Goal: Information Seeking & Learning: Find specific fact

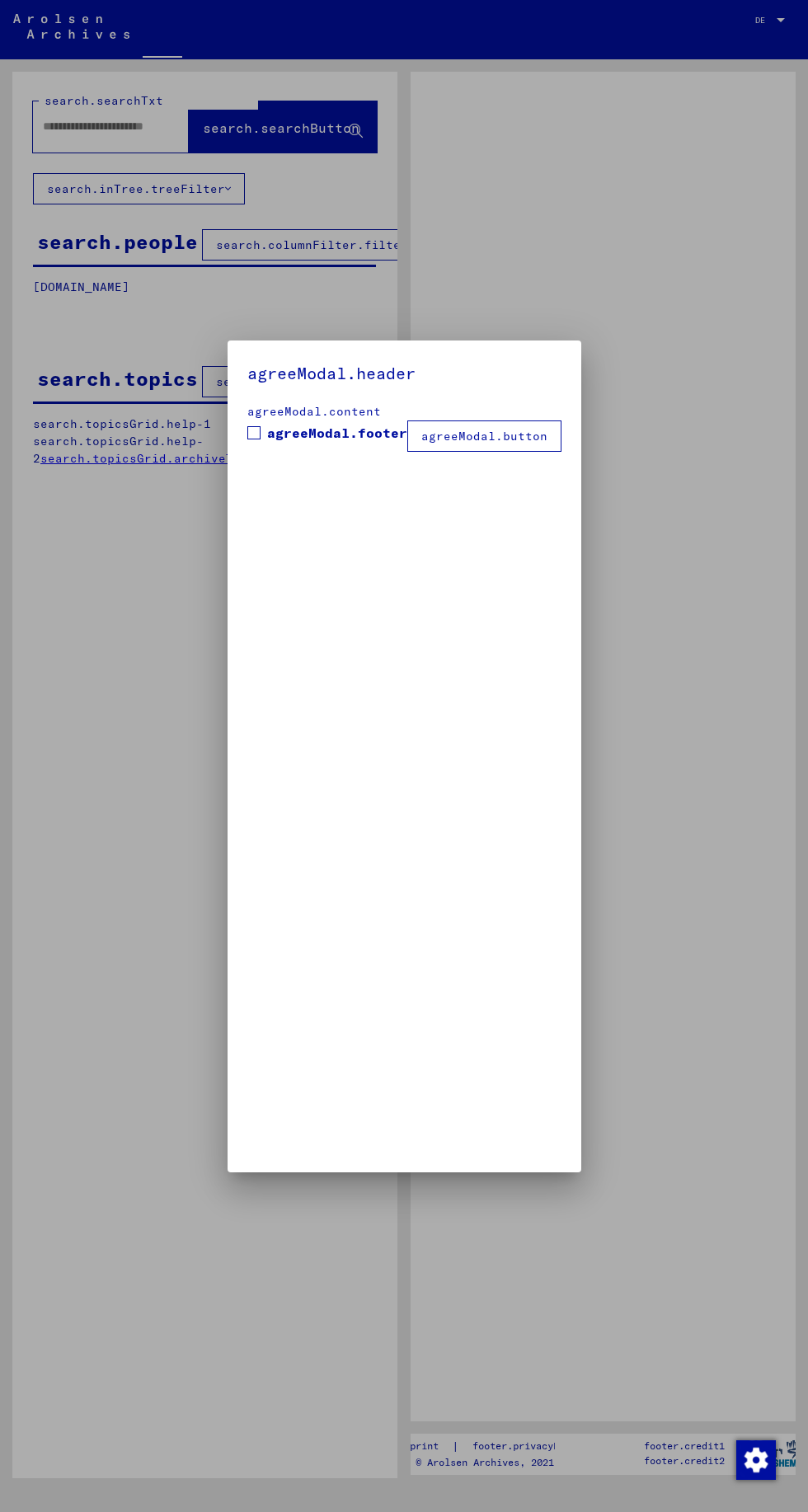
click at [490, 254] on div at bounding box center [404, 756] width 808 height 1512
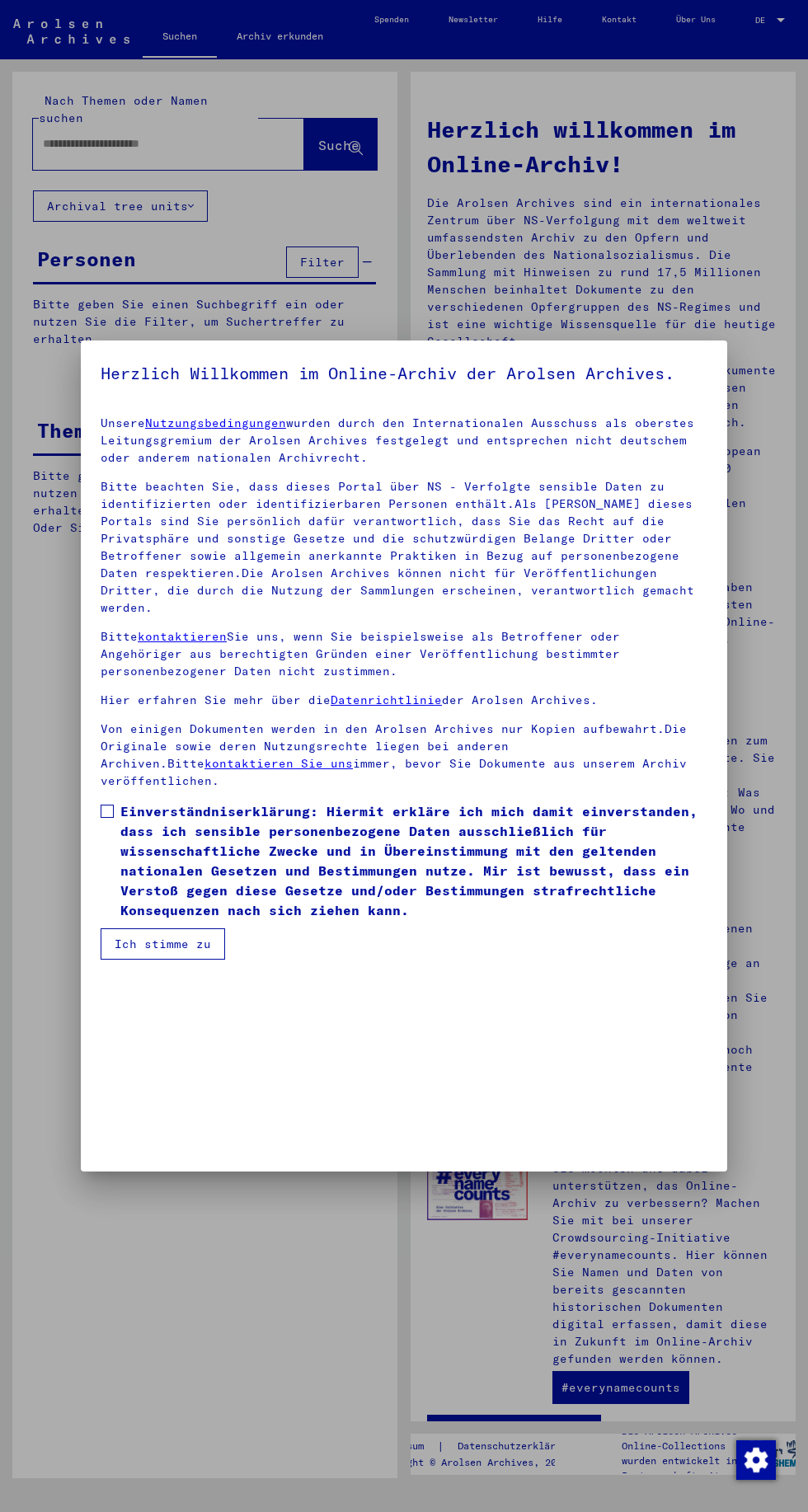
click at [38, 1046] on div at bounding box center [404, 756] width 808 height 1512
click at [356, 100] on div at bounding box center [404, 756] width 808 height 1512
click at [540, 113] on div at bounding box center [404, 756] width 808 height 1512
click at [390, 1319] on div at bounding box center [404, 756] width 808 height 1512
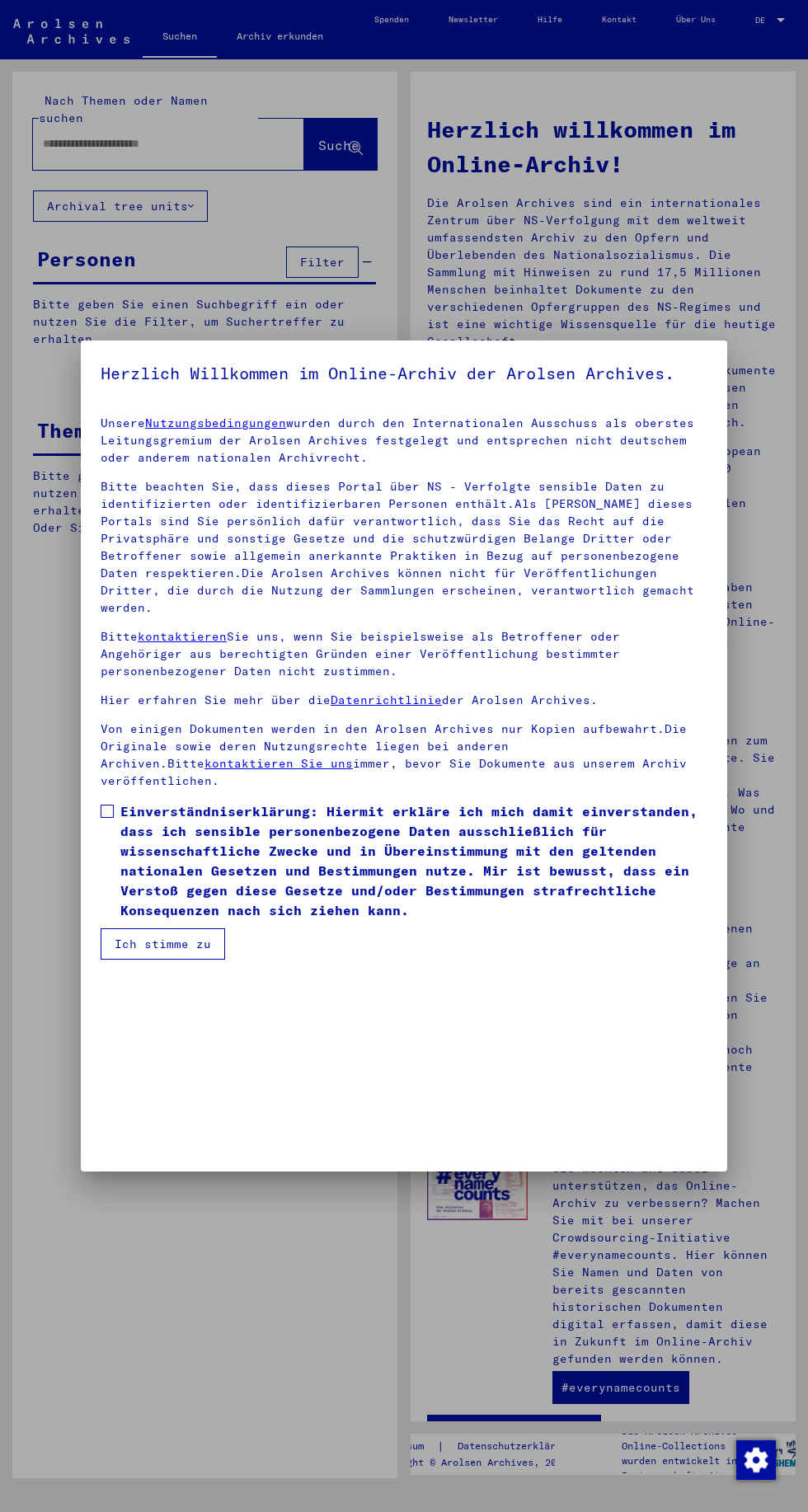
click at [333, 1359] on div at bounding box center [404, 756] width 808 height 1512
click at [389, 205] on div at bounding box center [404, 756] width 808 height 1512
click at [228, 132] on div at bounding box center [404, 756] width 808 height 1512
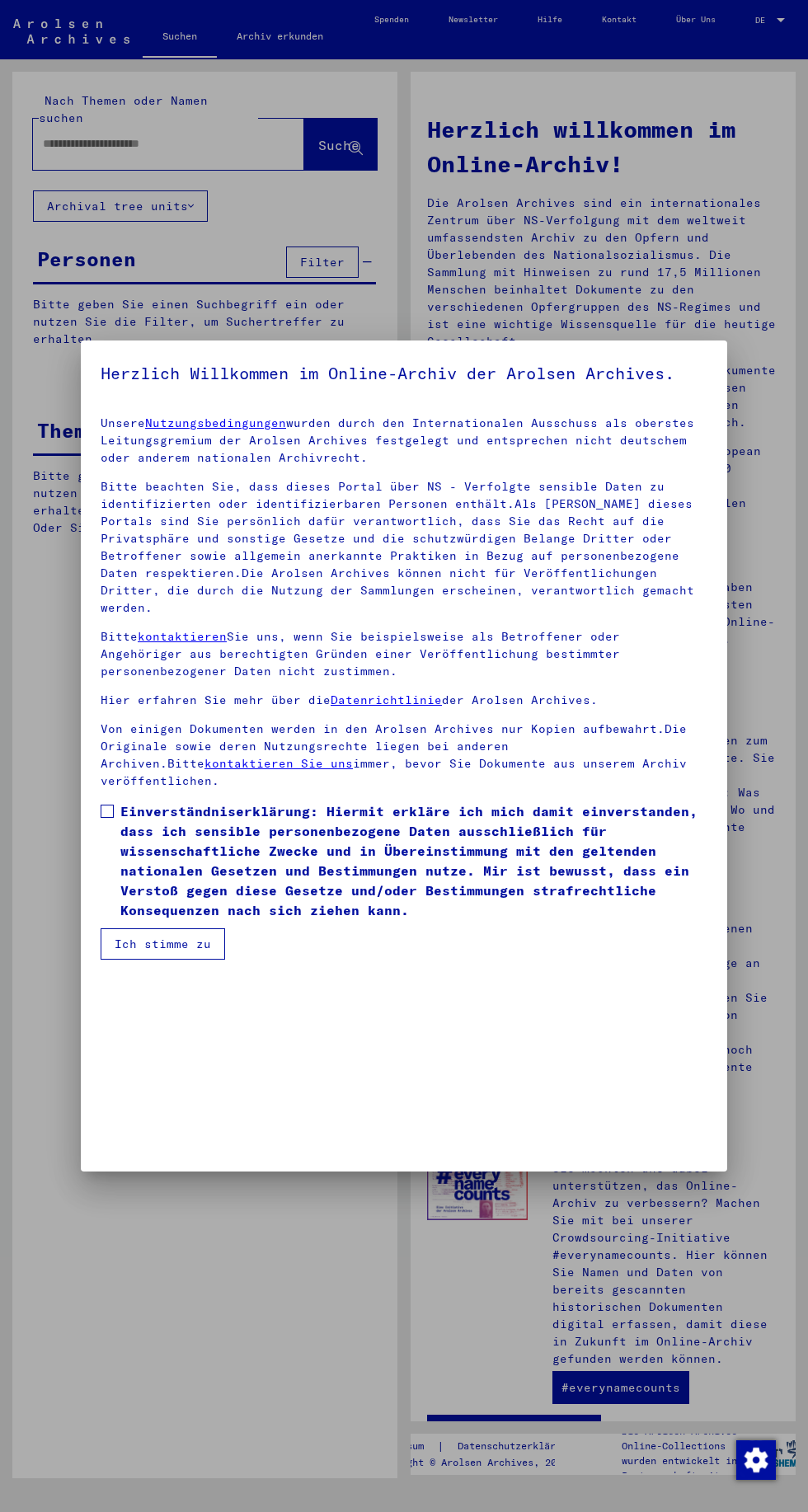
click at [97, 959] on mat-dialog-content "Unsere Nutzungsbedingungen wurden durch den Internationalen Ausschuss als obers…" at bounding box center [404, 681] width 646 height 556
click at [63, 982] on div at bounding box center [404, 756] width 808 height 1512
click at [97, 959] on mat-dialog-content "Unsere Nutzungsbedingungen wurden durch den Internationalen Ausschuss als obers…" at bounding box center [404, 681] width 646 height 556
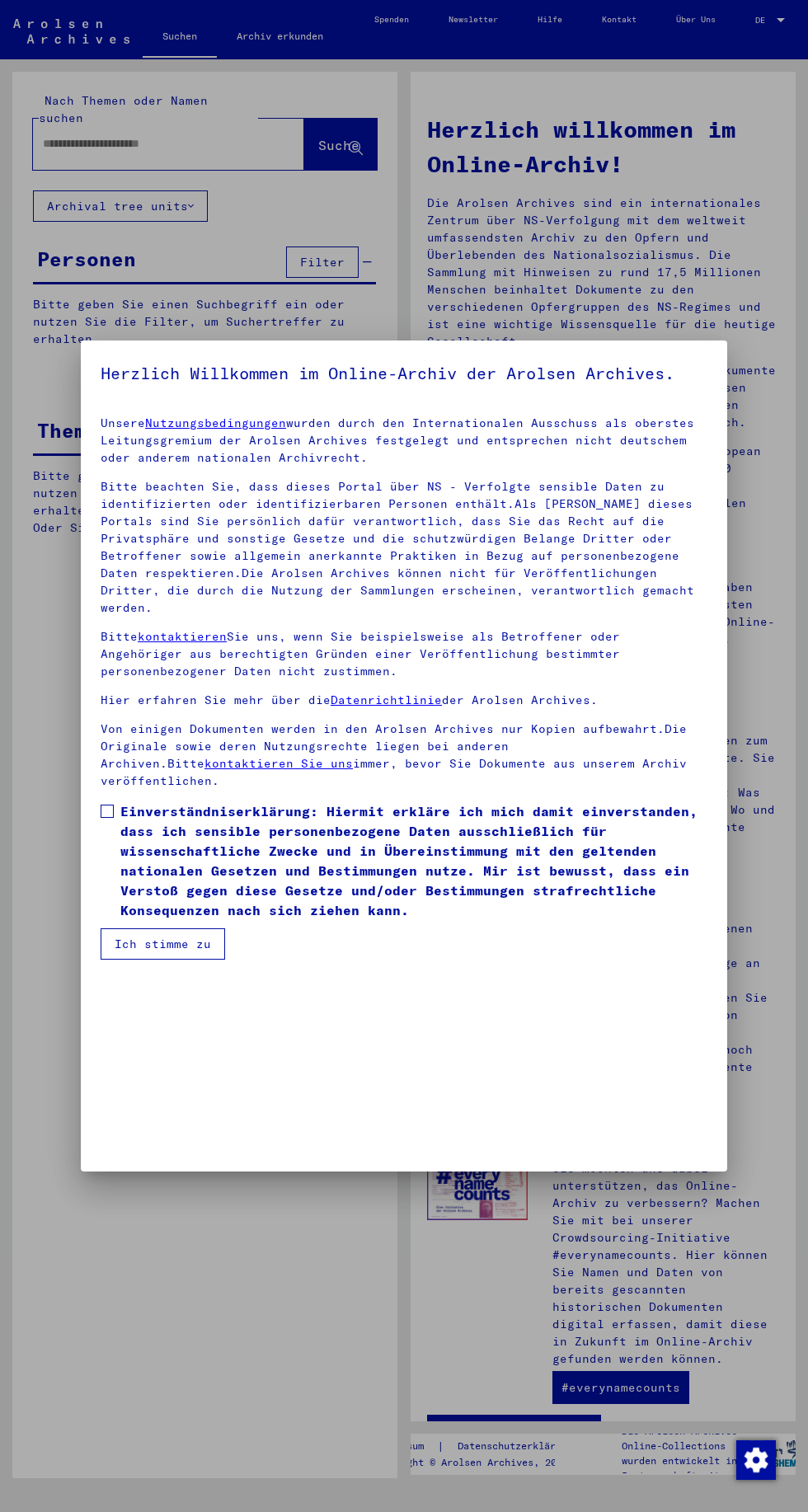
click at [96, 959] on mat-dialog-content "Unsere Nutzungsbedingungen wurden durch den Internationalen Ausschuss als obers…" at bounding box center [404, 681] width 646 height 556
click at [98, 959] on mat-dialog-content "Unsere Nutzungsbedingungen wurden durch den Internationalen Ausschuss als obers…" at bounding box center [404, 681] width 646 height 556
click at [99, 959] on mat-dialog-content "Unsere Nutzungsbedingungen wurden durch den Internationalen Ausschuss als obers…" at bounding box center [404, 681] width 646 height 556
click at [103, 817] on span at bounding box center [108, 811] width 13 height 13
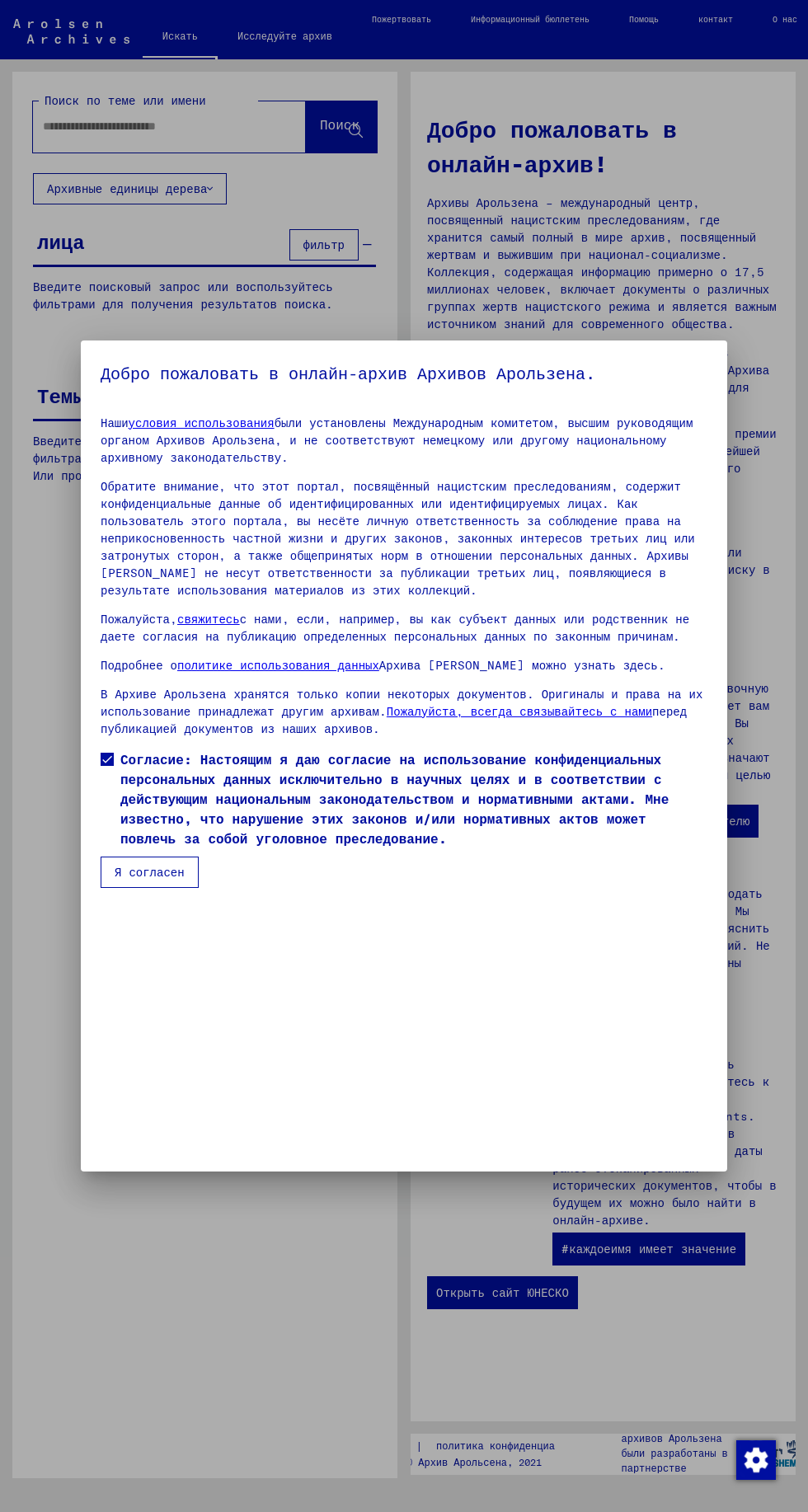
scroll to position [350, 0]
click at [146, 880] on font "Я согласен" at bounding box center [149, 872] width 70 height 15
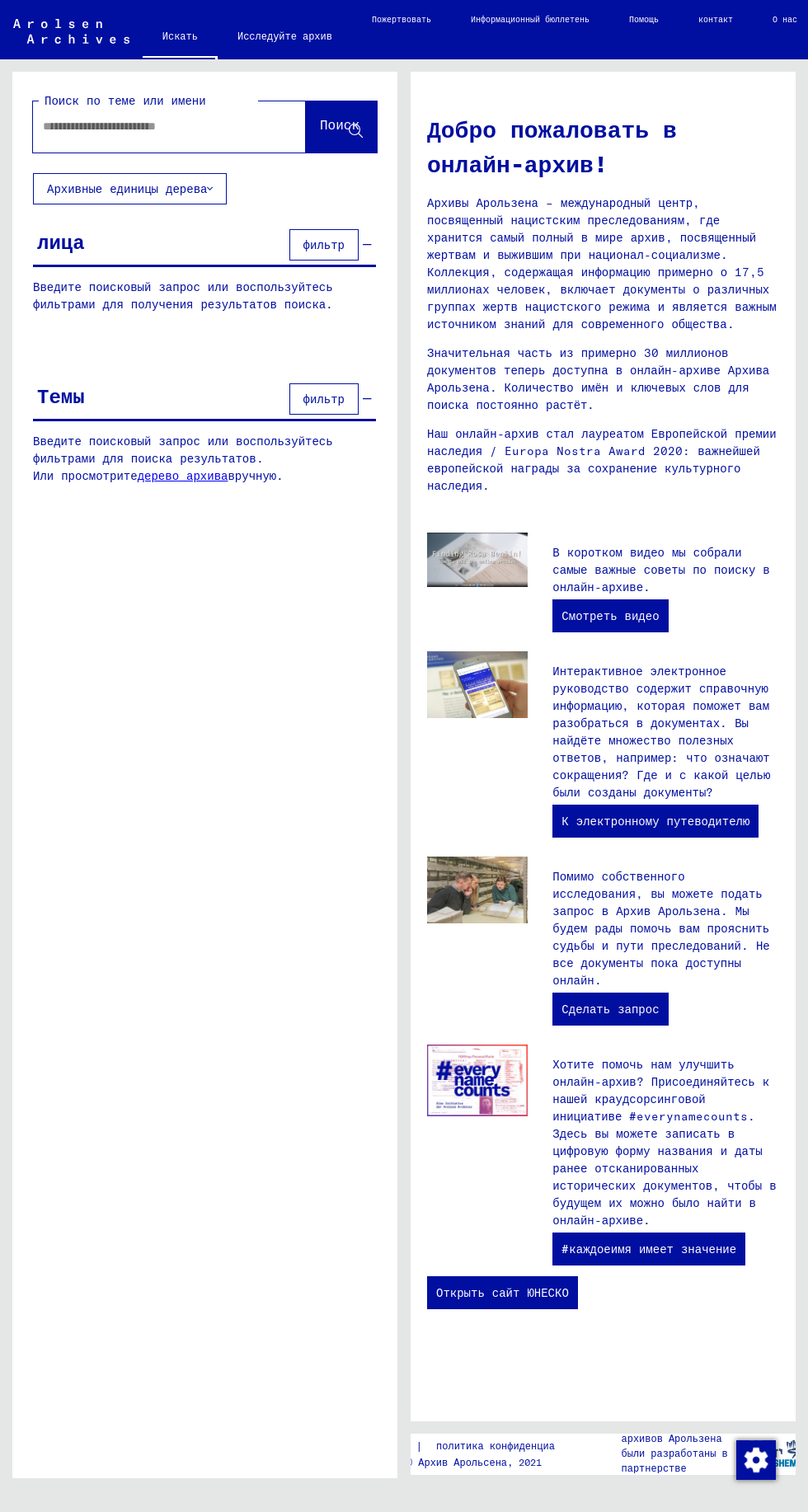
click at [208, 122] on input "text" at bounding box center [149, 126] width 213 height 18
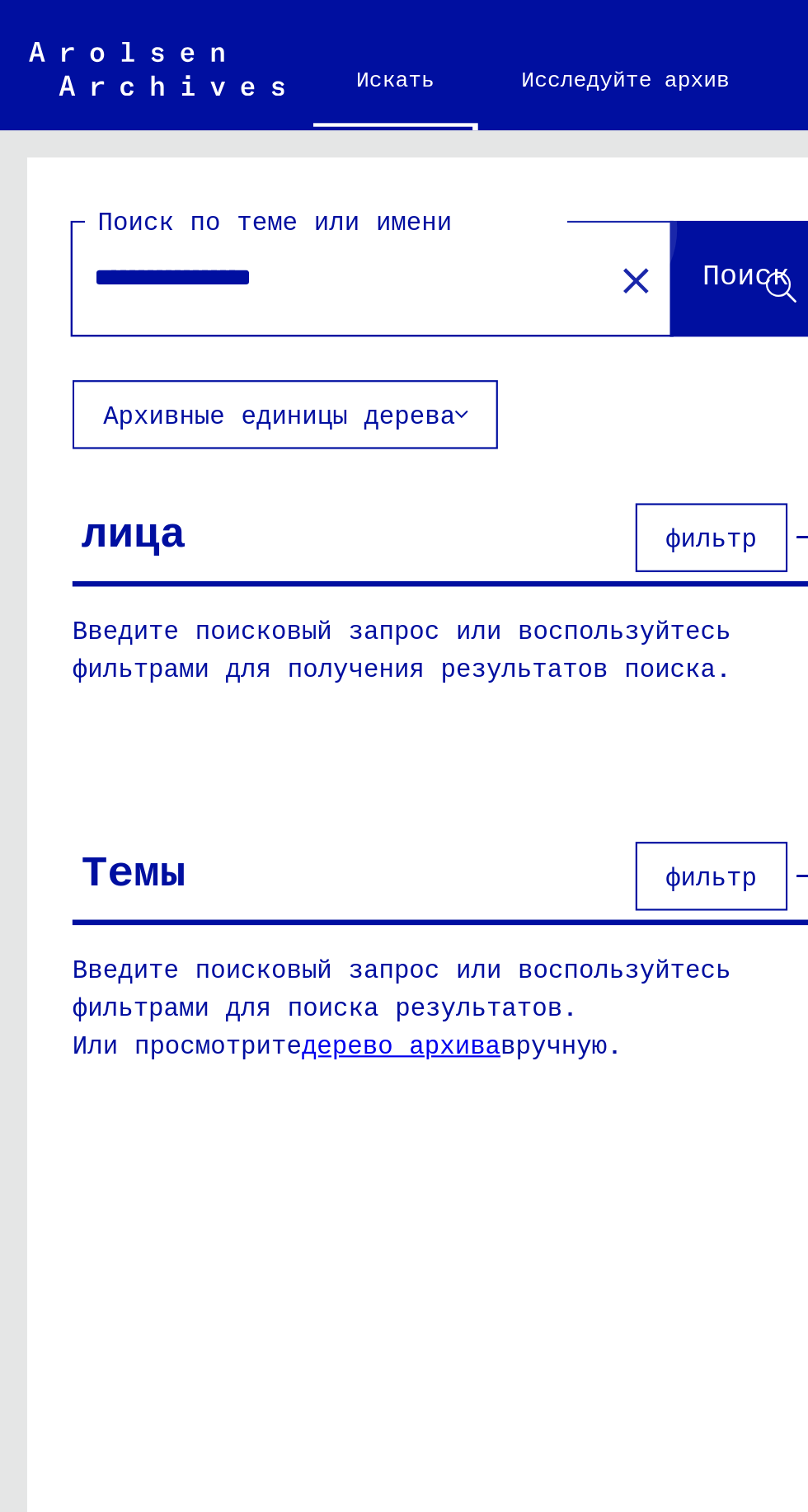
type input "**********"
click at [324, 123] on font "Поиск" at bounding box center [339, 124] width 39 height 17
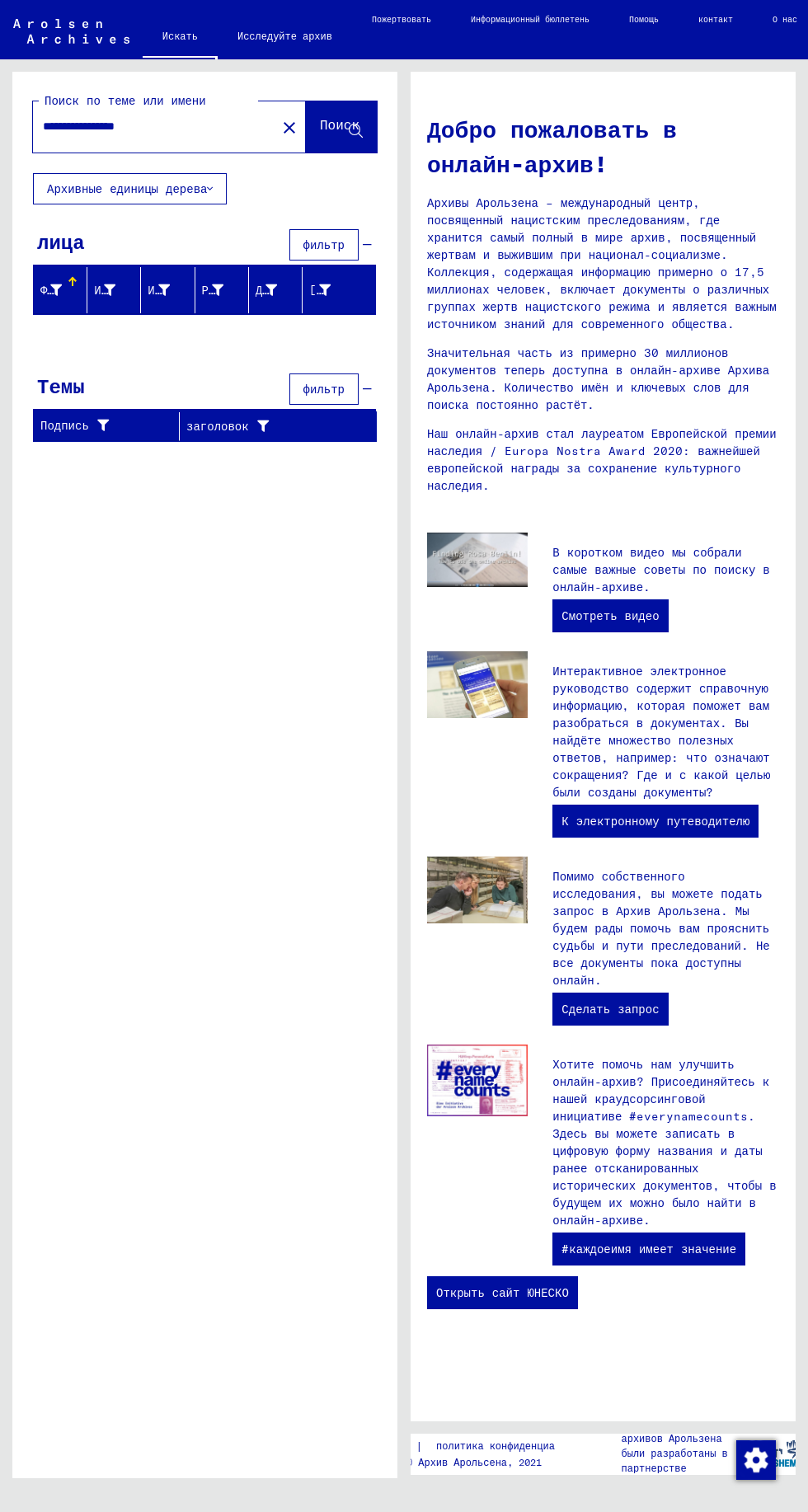
click at [61, 287] on font "Фамилия" at bounding box center [64, 290] width 48 height 15
click at [80, 181] on font "Архивные единицы дерева" at bounding box center [127, 188] width 160 height 15
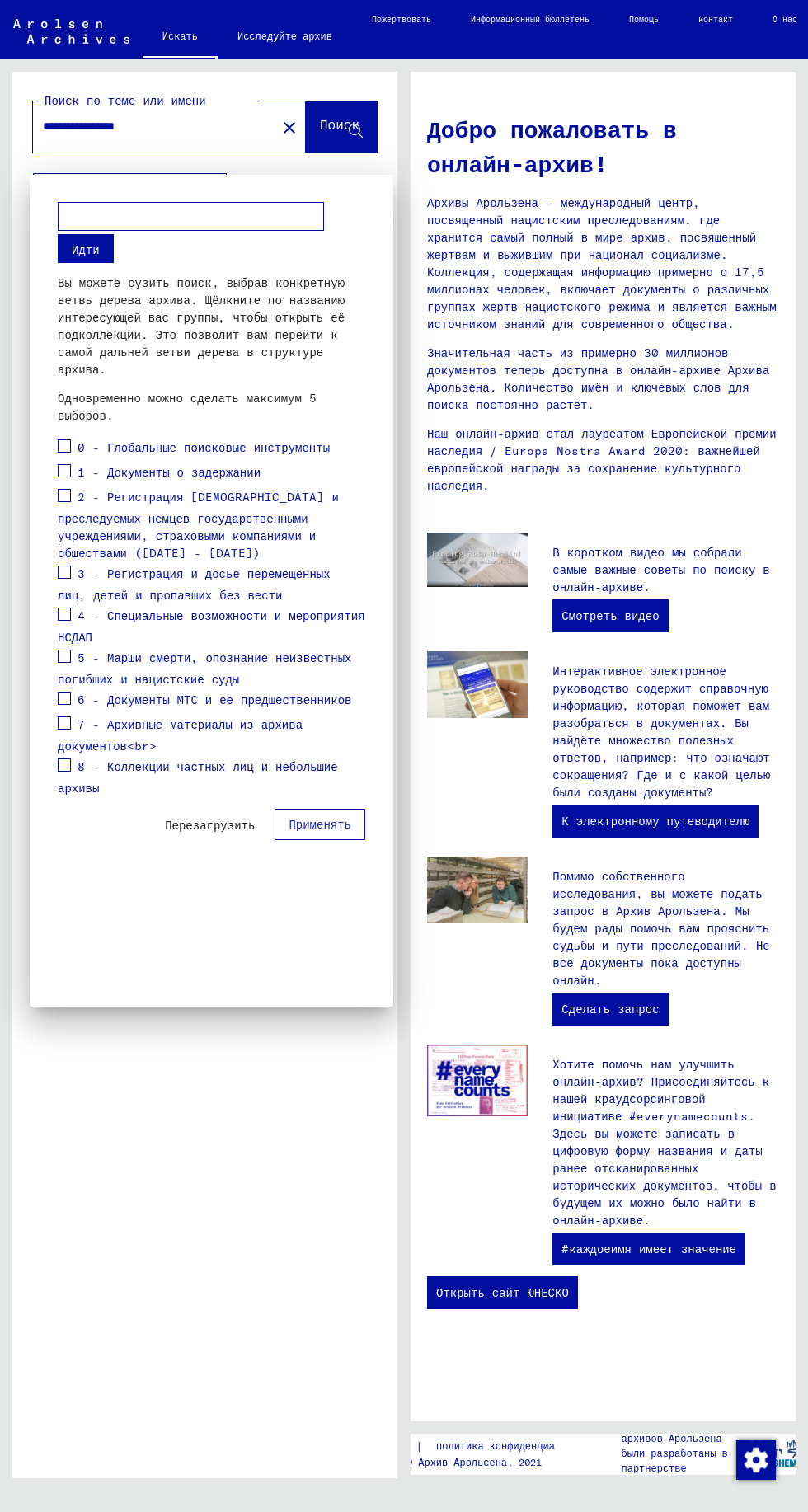
click at [211, 849] on mat-dialog-container "Идти Вы можете сузить поиск, выбрав конкретную ветвь дерева архива. Щёлкните по…" at bounding box center [212, 590] width 364 height 831
click at [196, 1168] on div at bounding box center [404, 756] width 808 height 1512
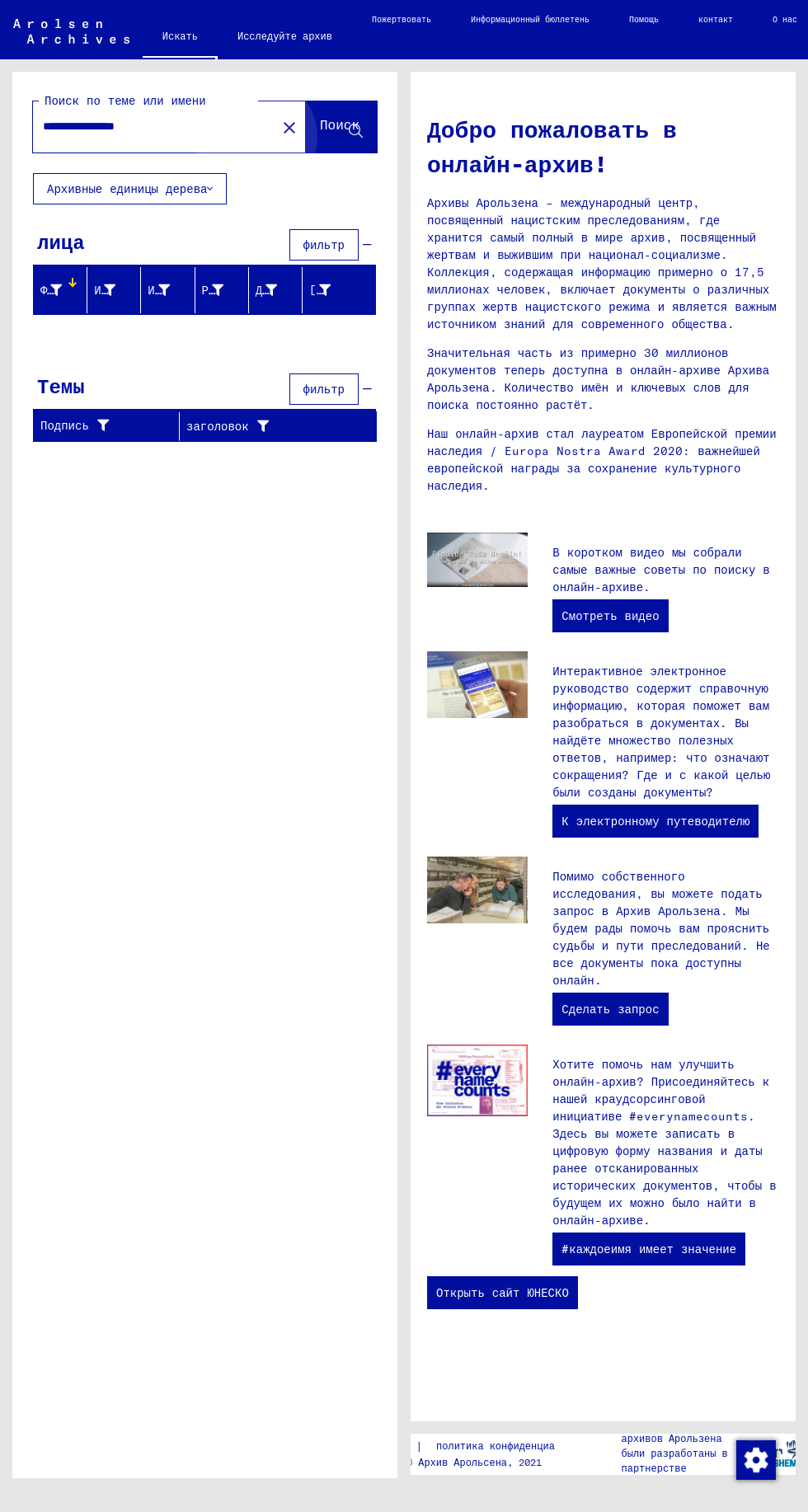
click at [312, 123] on button "Поиск" at bounding box center [341, 127] width 71 height 51
click at [331, 116] on font "Поиск" at bounding box center [339, 124] width 39 height 17
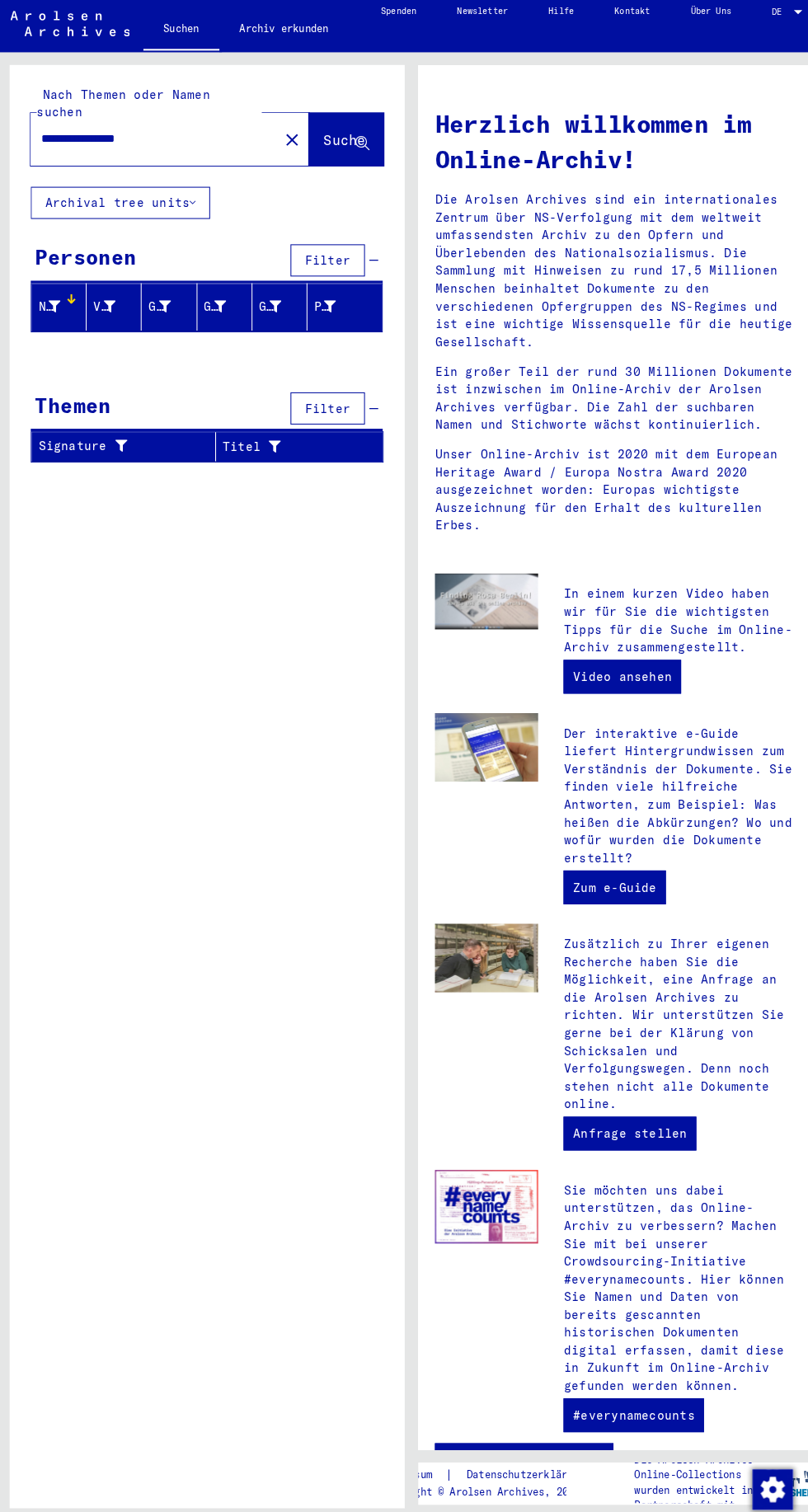
scroll to position [23, 0]
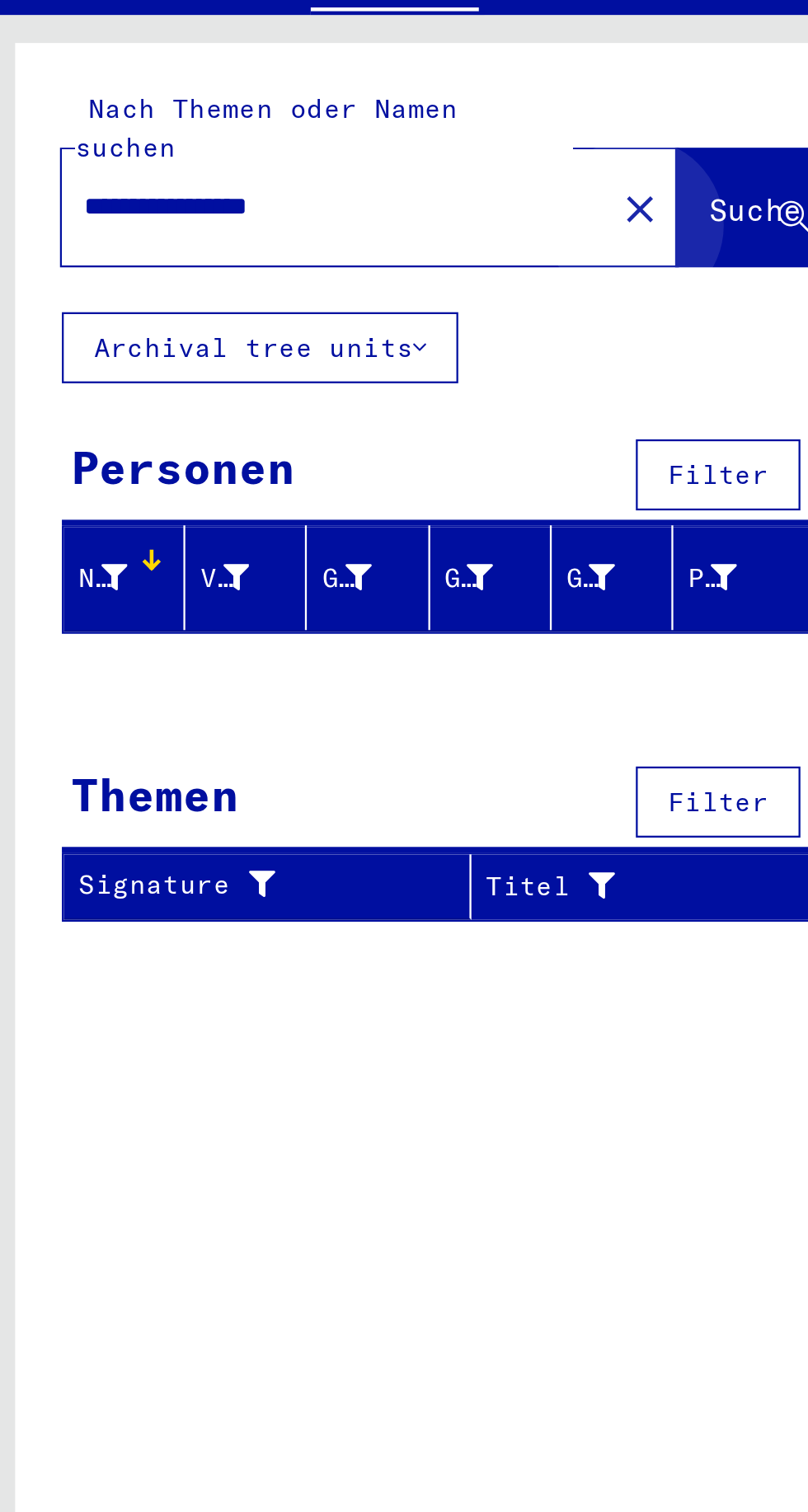
click at [344, 126] on button "Suche" at bounding box center [340, 143] width 73 height 51
click at [318, 137] on span "Suche" at bounding box center [338, 145] width 41 height 17
click at [53, 302] on icon at bounding box center [56, 308] width 12 height 12
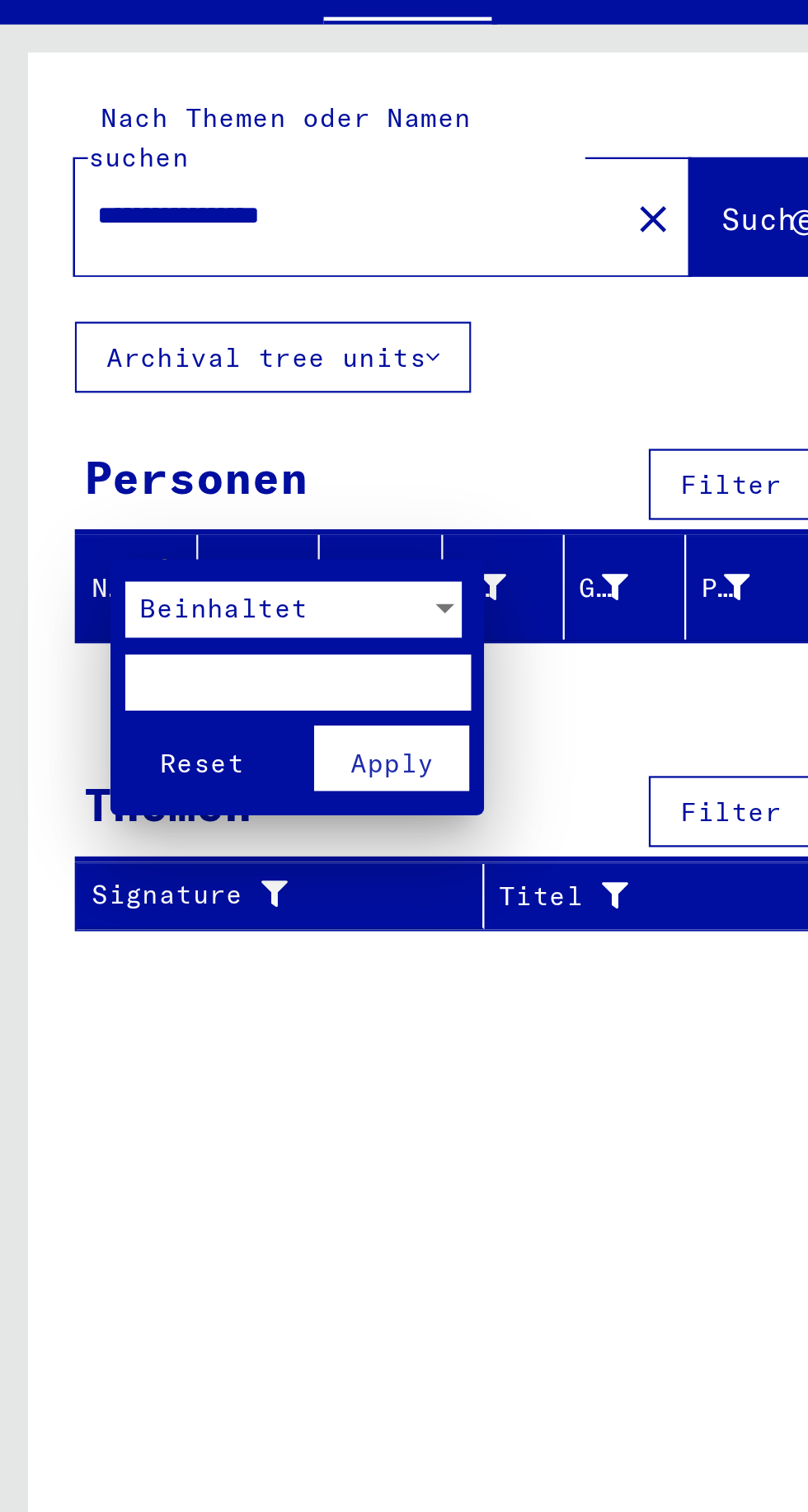
click at [183, 316] on div "Beinhaltet" at bounding box center [122, 318] width 133 height 25
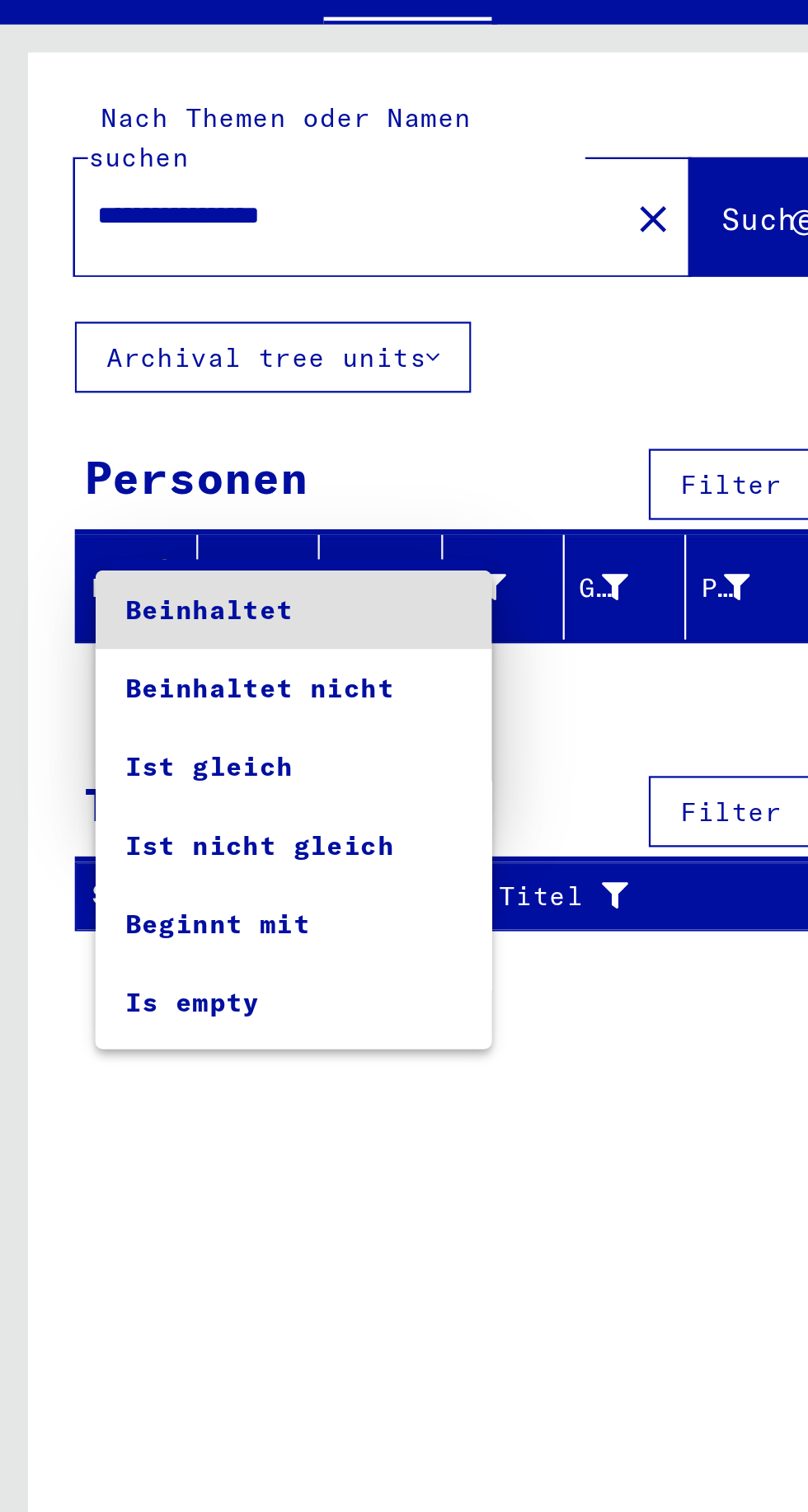
scroll to position [32, 0]
